Goal: Find specific page/section: Find specific page/section

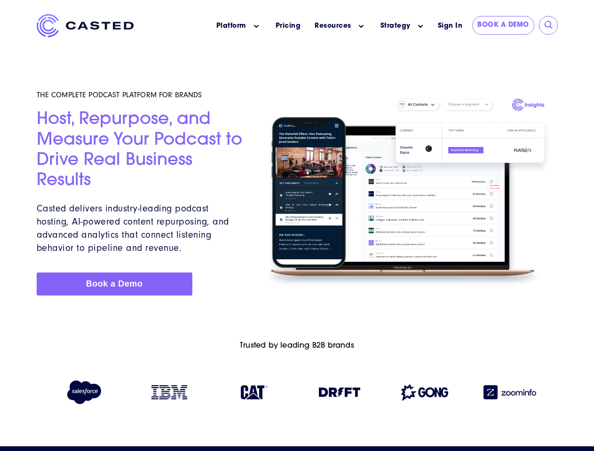
click at [256, 26] on icon "Main menu" at bounding box center [256, 26] width 5 height 5
click at [361, 26] on icon "Main menu" at bounding box center [361, 26] width 5 height 5
click at [395, 26] on link "Strategy" at bounding box center [395, 26] width 30 height 10
click at [420, 26] on icon "Main menu" at bounding box center [420, 26] width 5 height 5
click at [548, 25] on input "submit" at bounding box center [548, 25] width 9 height 9
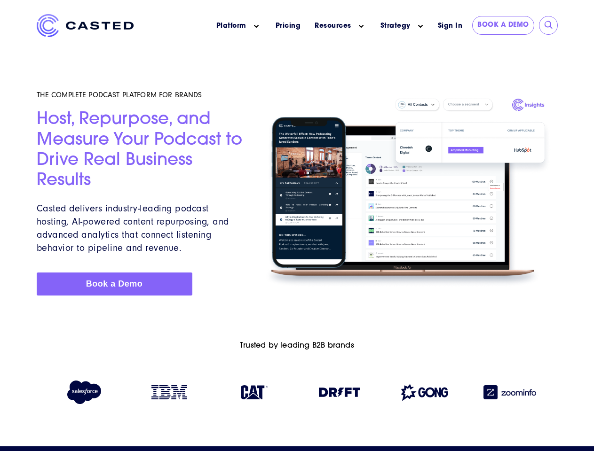
click at [339, 394] on img at bounding box center [339, 392] width 41 height 9
click at [424, 394] on img at bounding box center [424, 392] width 47 height 16
click at [509, 394] on img at bounding box center [509, 392] width 53 height 14
